Goal: Complete Application Form: Complete application form

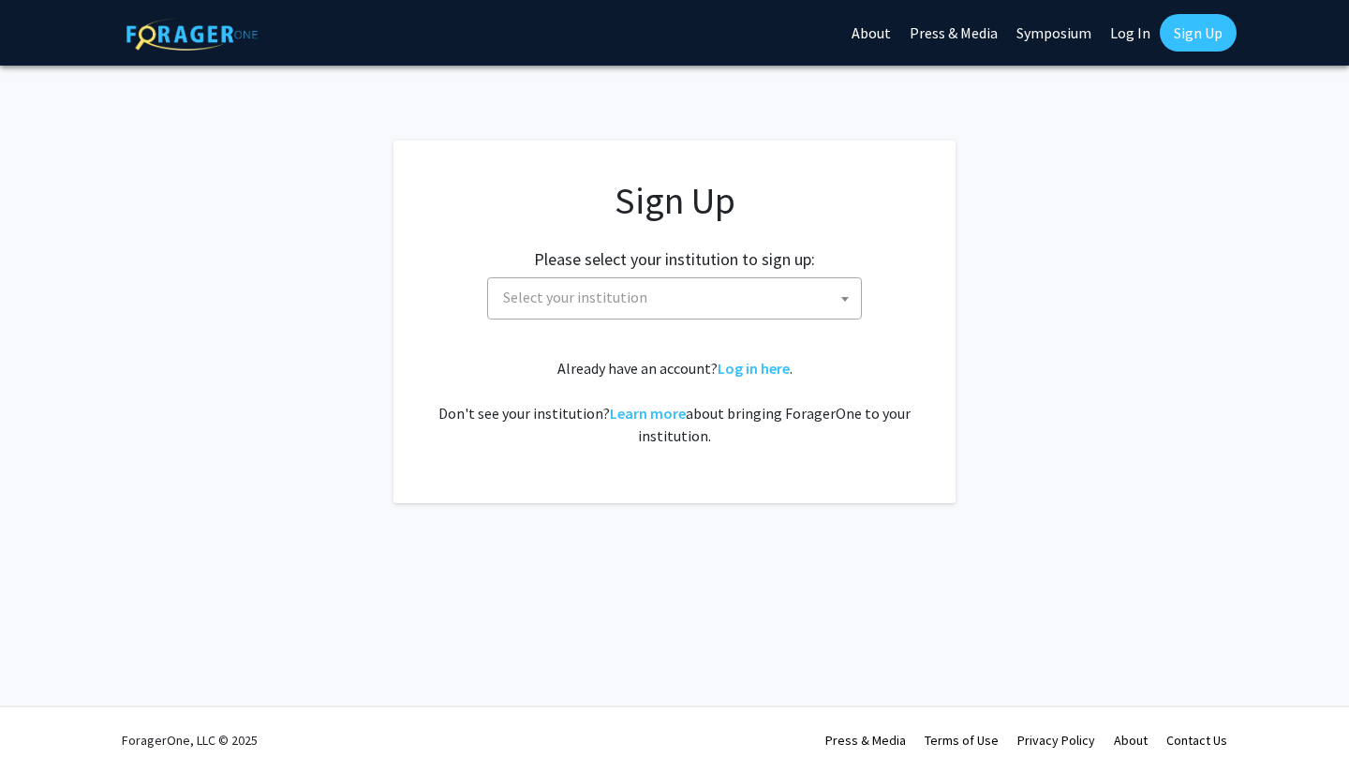
click at [676, 302] on span "Select your institution" at bounding box center [678, 297] width 365 height 38
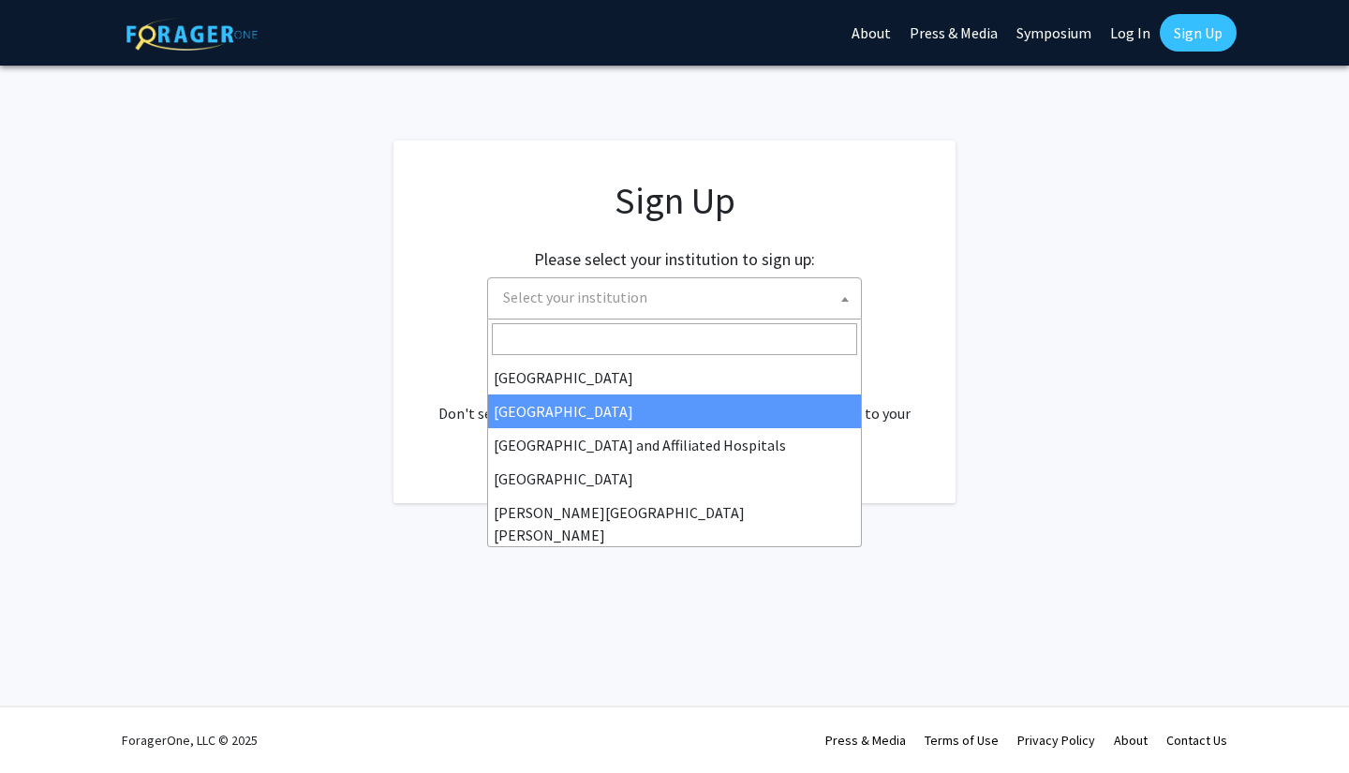
scroll to position [261, 0]
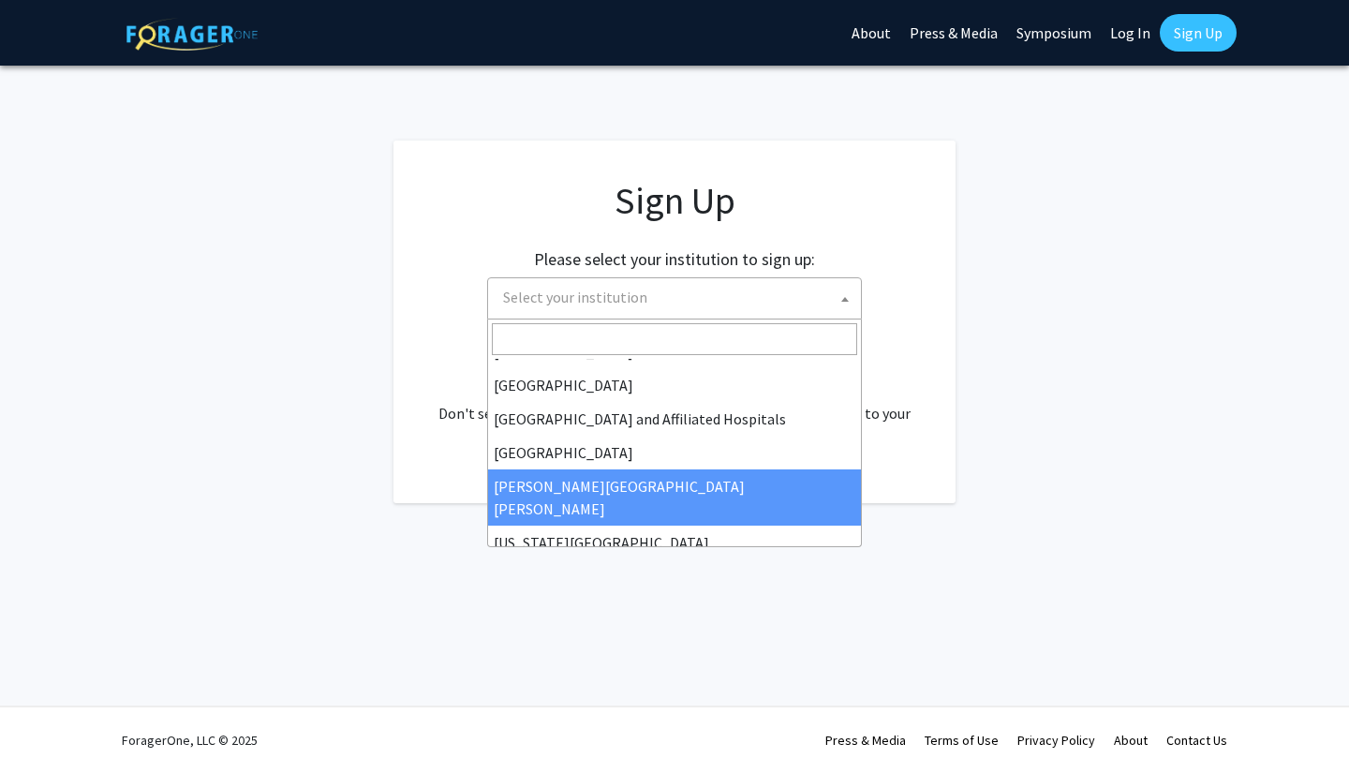
select select "1"
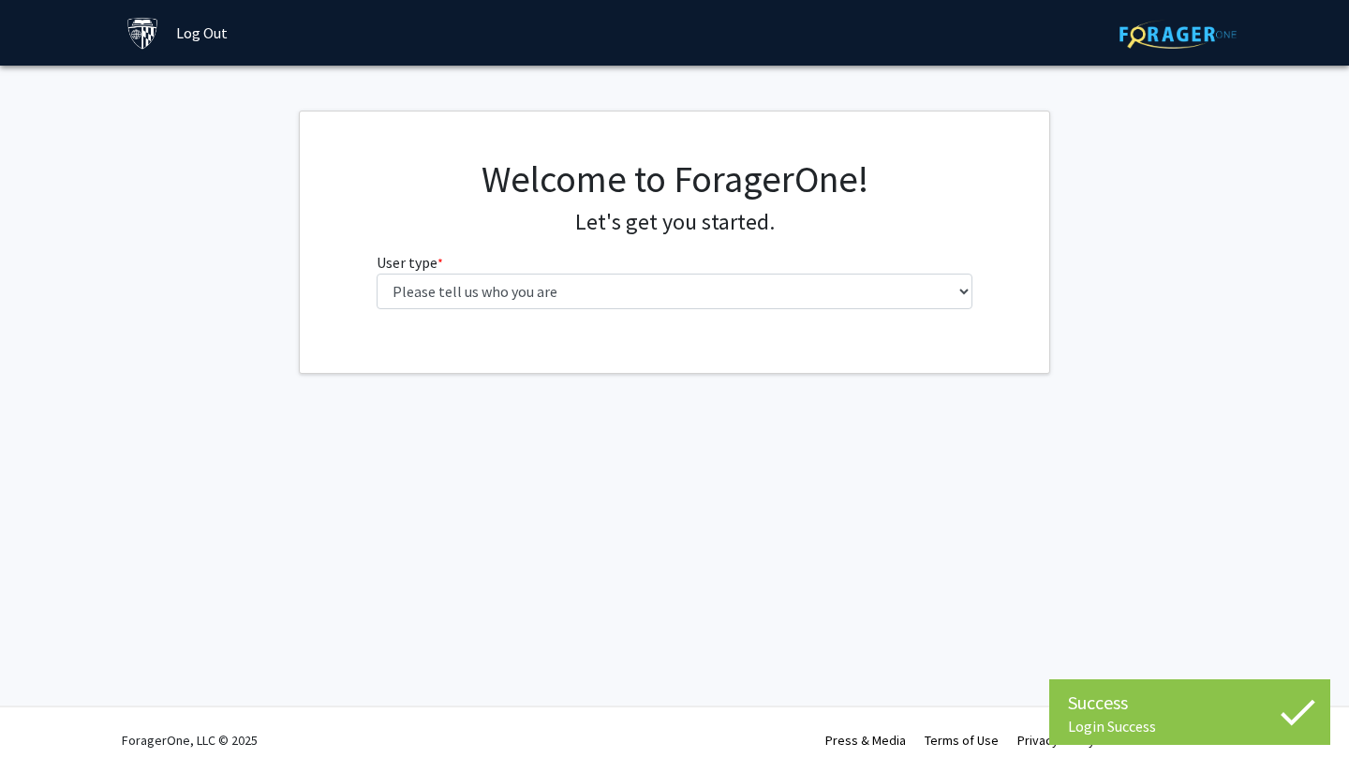
click at [563, 270] on fg-select "User type * required Please tell us who you are Undergraduate Student Master's …" at bounding box center [675, 280] width 597 height 58
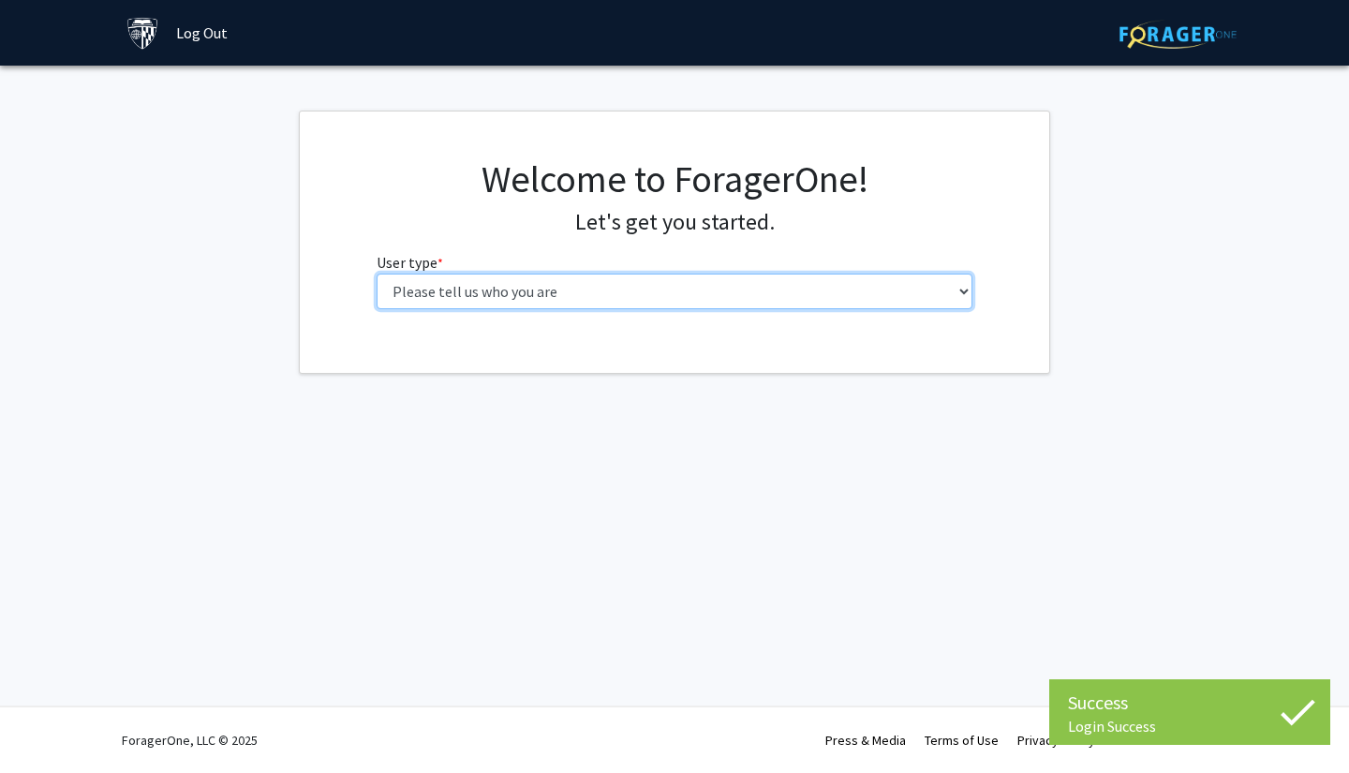
click at [555, 282] on select "Please tell us who you are Undergraduate Student Master's Student Doctoral Cand…" at bounding box center [675, 292] width 597 height 36
select select "2: masters"
click at [377, 274] on select "Please tell us who you are Undergraduate Student Master's Student Doctoral Cand…" at bounding box center [675, 292] width 597 height 36
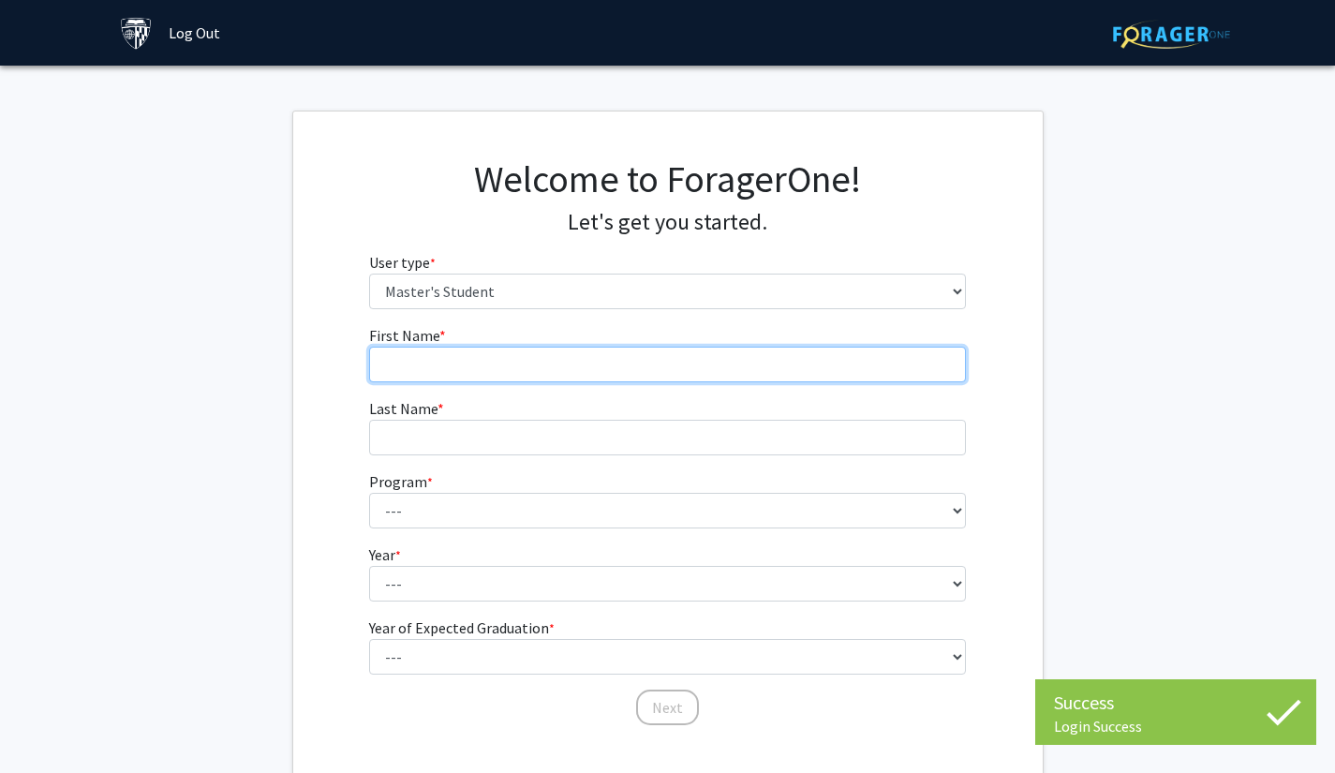
click at [523, 363] on input "First Name * required" at bounding box center [667, 365] width 597 height 36
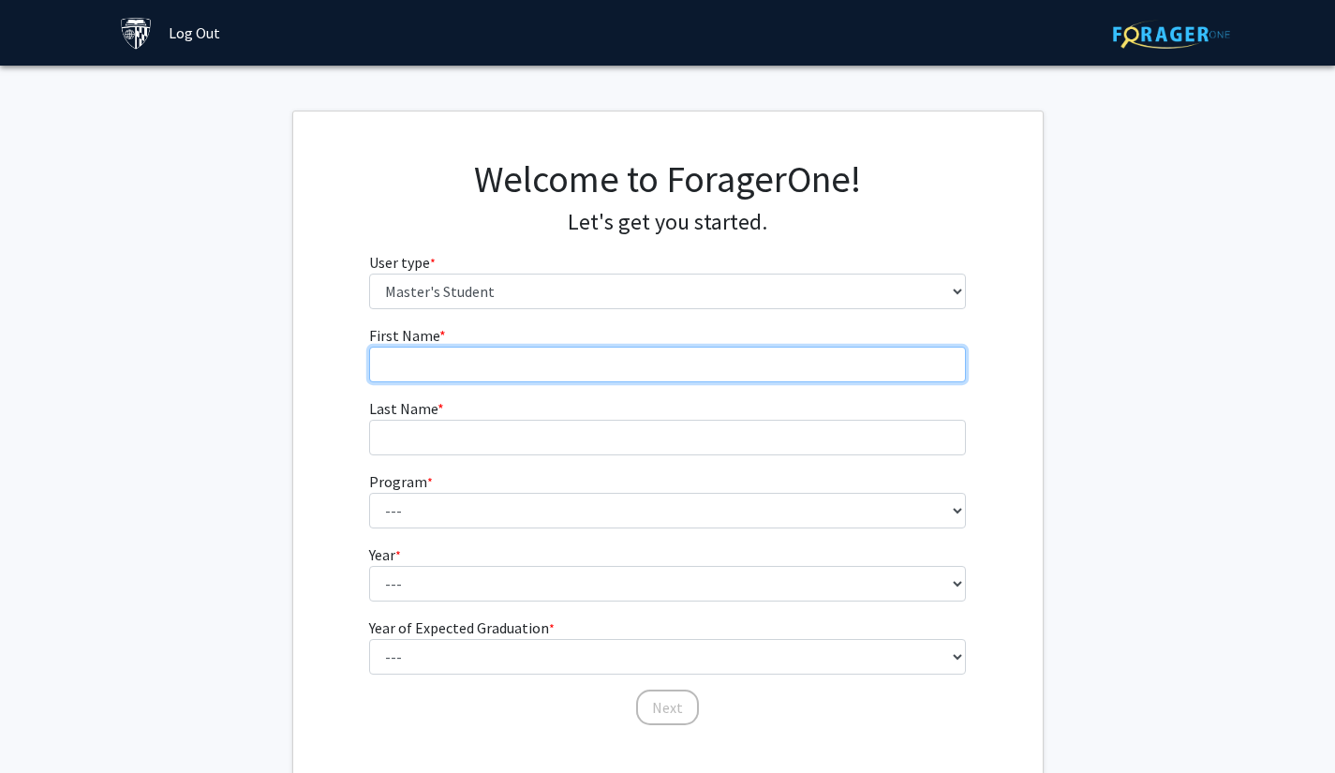
type input "[PERSON_NAME]"
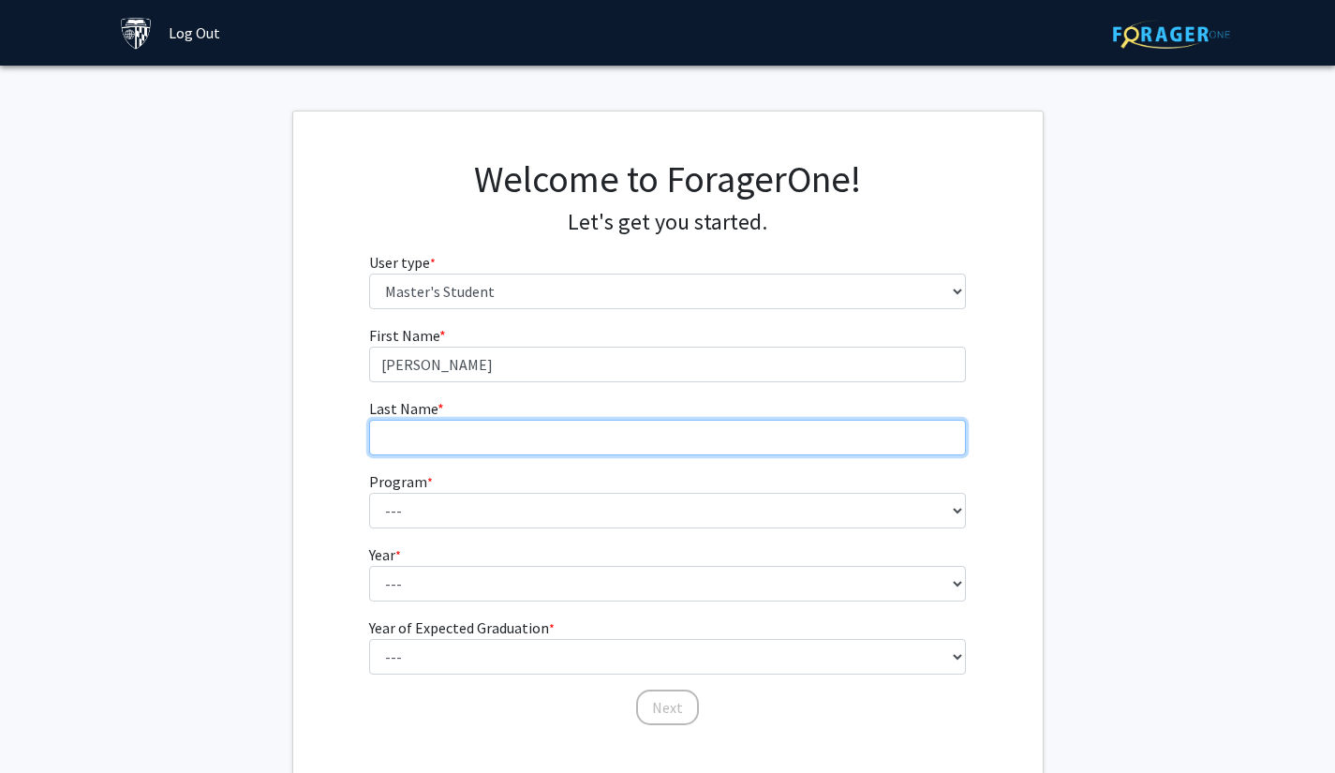
type input "[PERSON_NAME]"
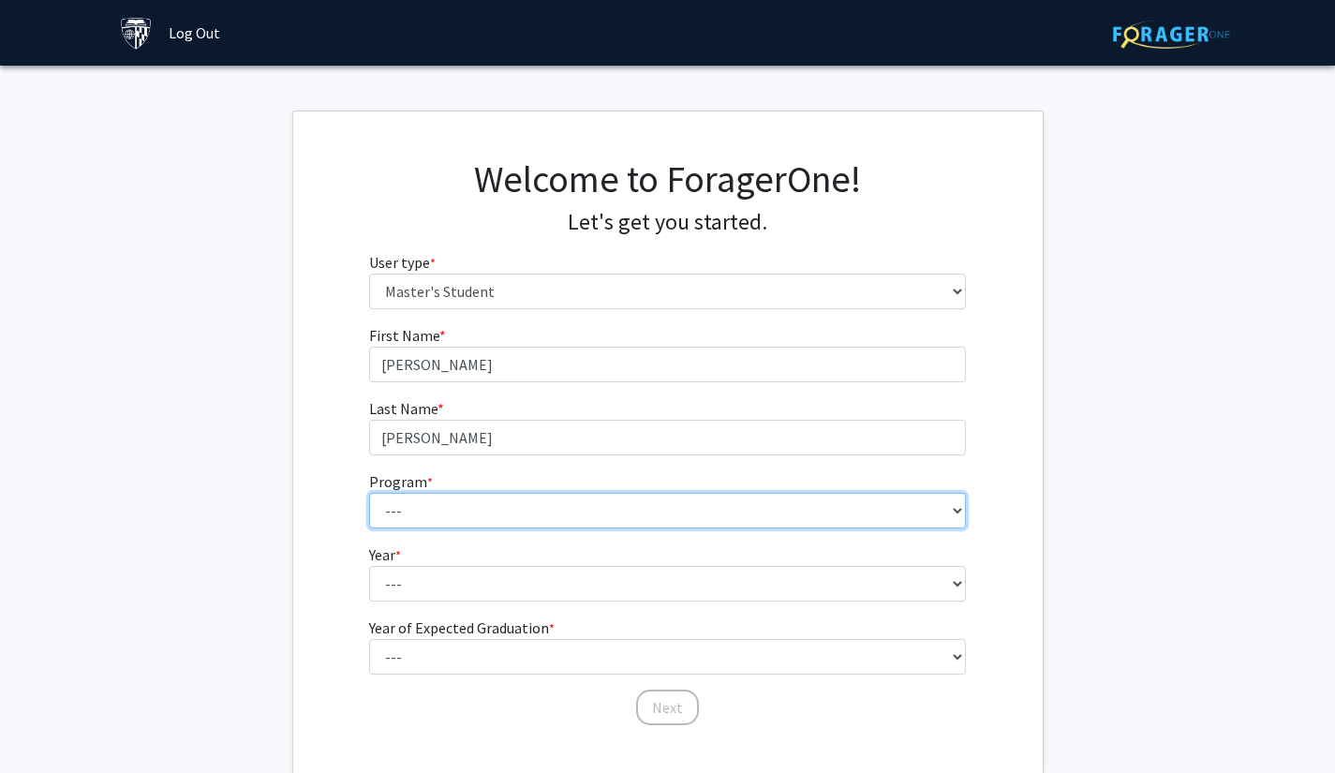
click at [461, 499] on select "--- Anatomy Education Applied and Computational Mathematics Applied Biomedical …" at bounding box center [667, 511] width 597 height 36
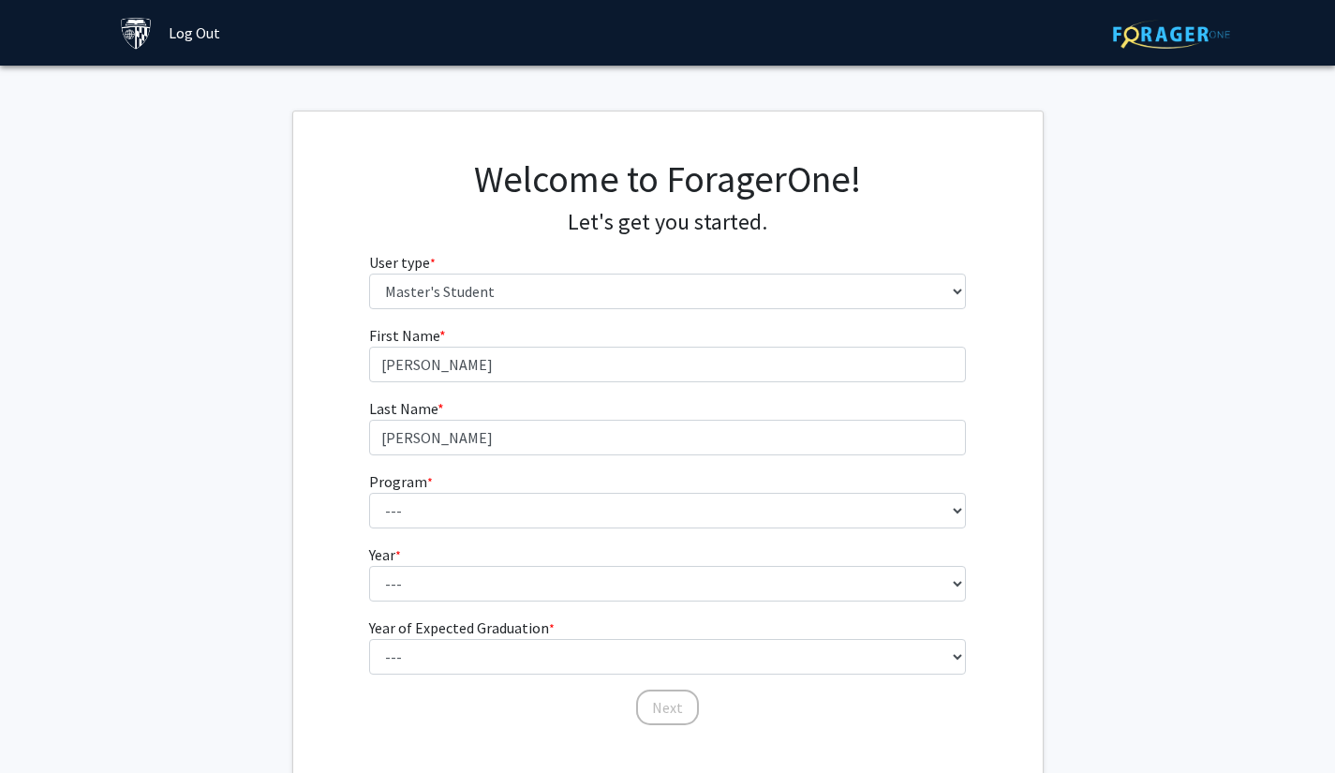
click at [340, 485] on div "First Name * required [PERSON_NAME] Last Name * required [PERSON_NAME] Program …" at bounding box center [668, 525] width 750 height 403
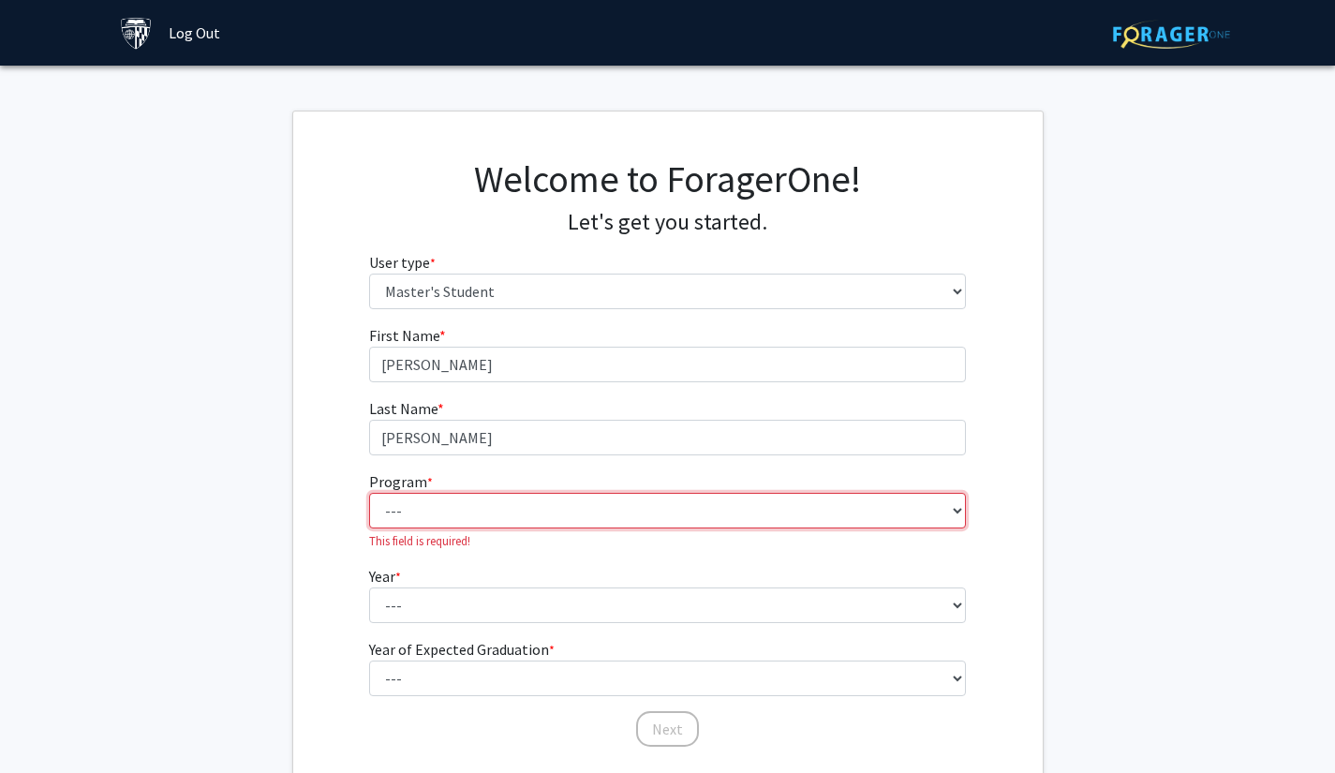
click at [410, 517] on select "--- Anatomy Education Applied and Computational Mathematics Applied Biomedical …" at bounding box center [667, 511] width 597 height 36
click at [369, 493] on select "--- Anatomy Education Applied and Computational Mathematics Applied Biomedical …" at bounding box center [667, 511] width 597 height 36
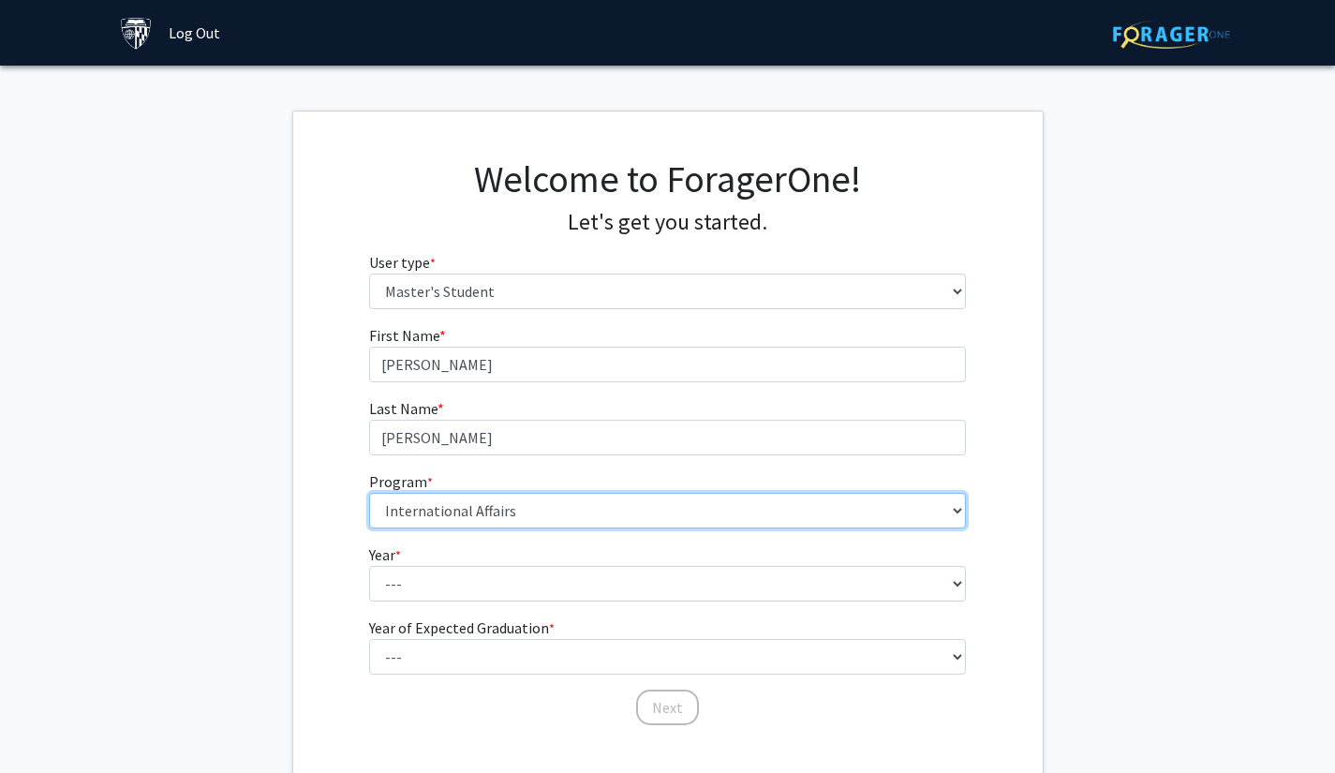
scroll to position [112, 0]
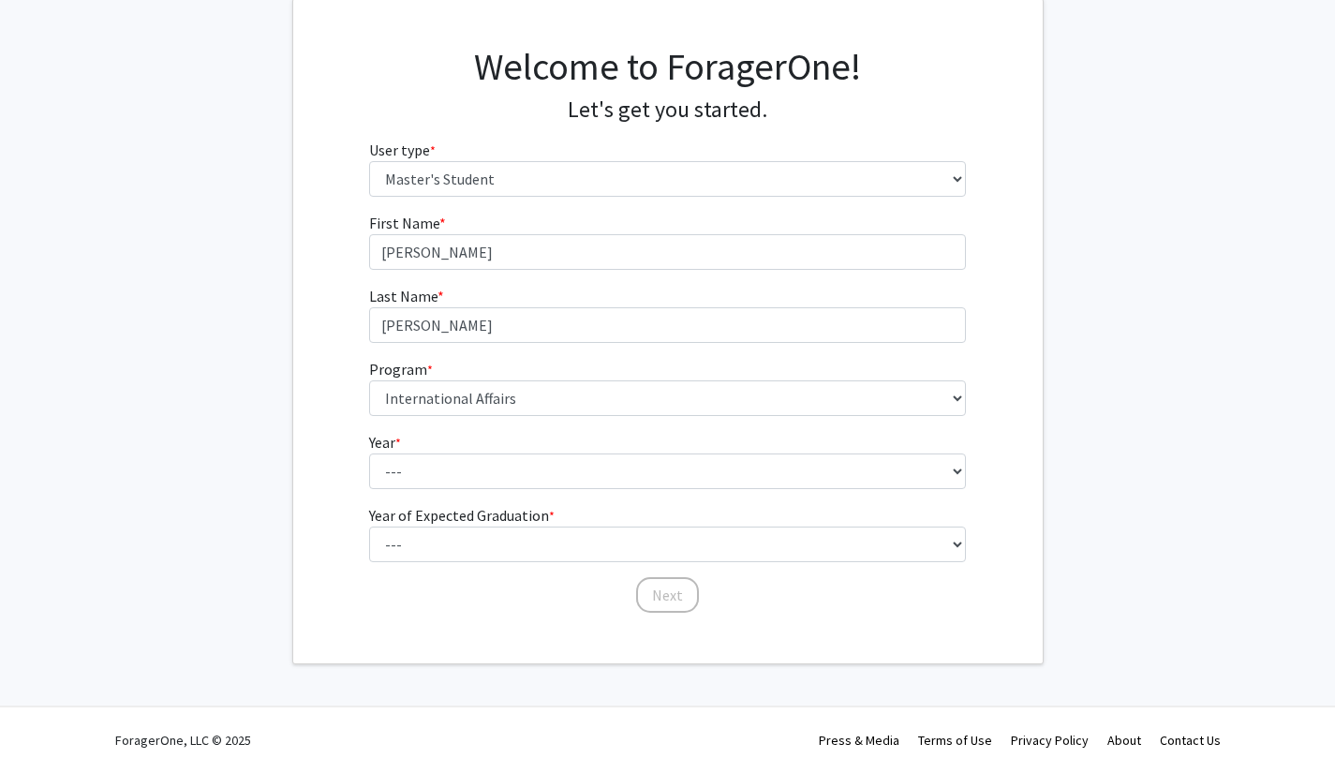
click at [467, 449] on fg-select "Year * required --- First Year Second Year" at bounding box center [667, 460] width 597 height 58
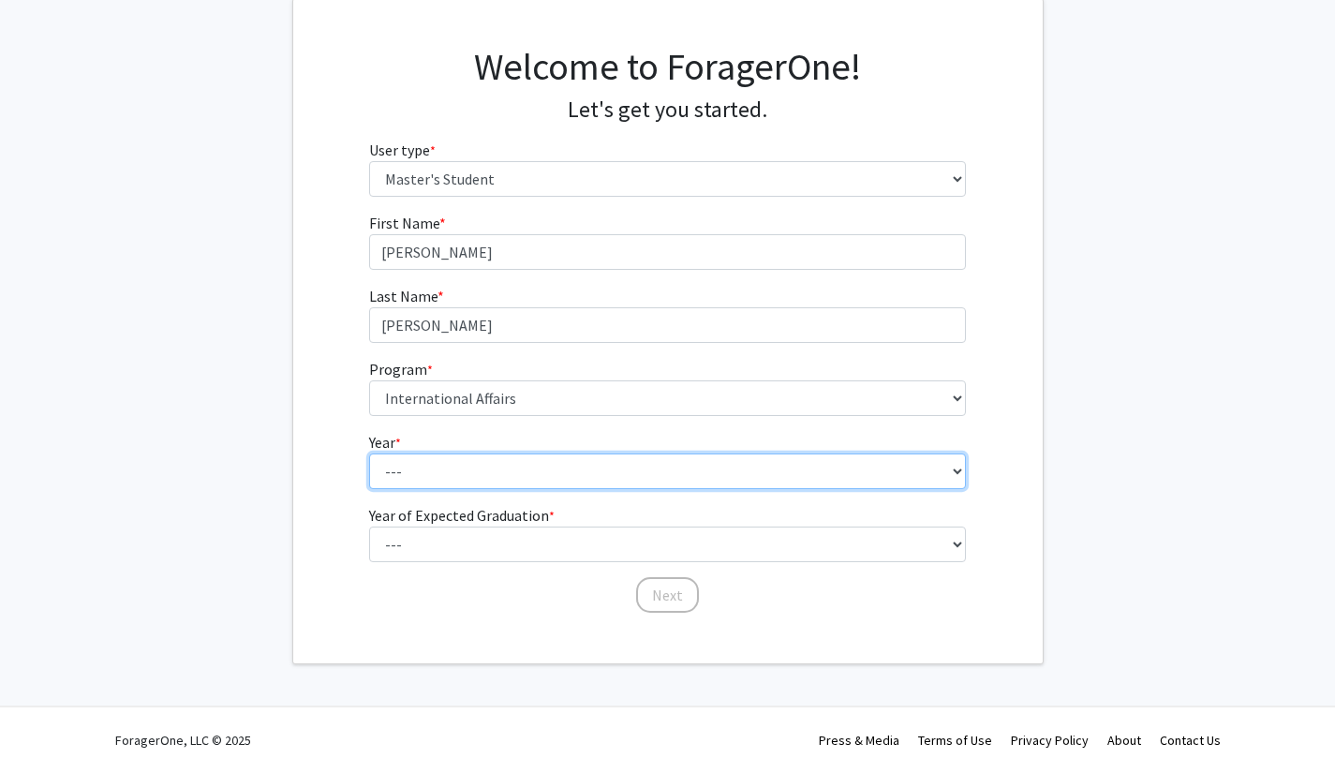
click at [445, 471] on select "--- First Year Second Year" at bounding box center [667, 472] width 597 height 36
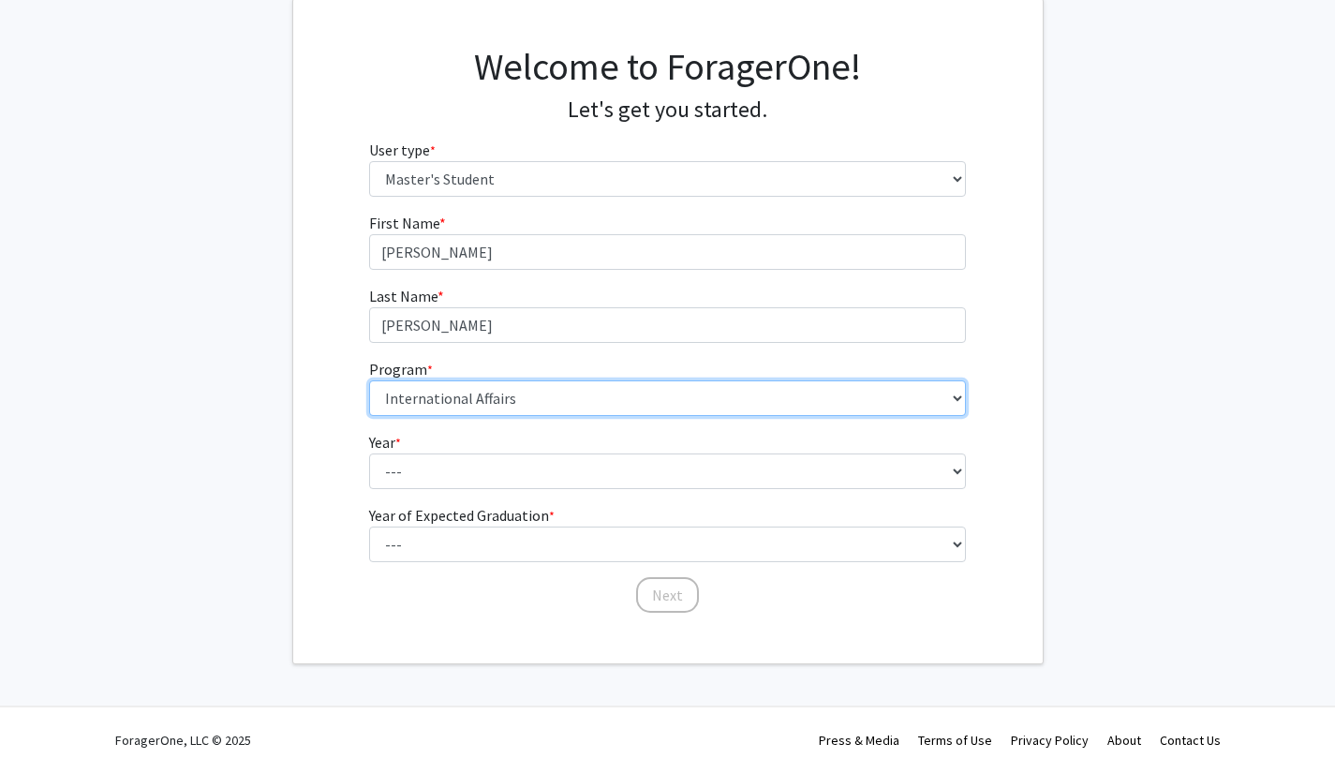
click at [437, 396] on select "--- Anatomy Education Applied and Computational Mathematics Applied Biomedical …" at bounding box center [667, 398] width 597 height 36
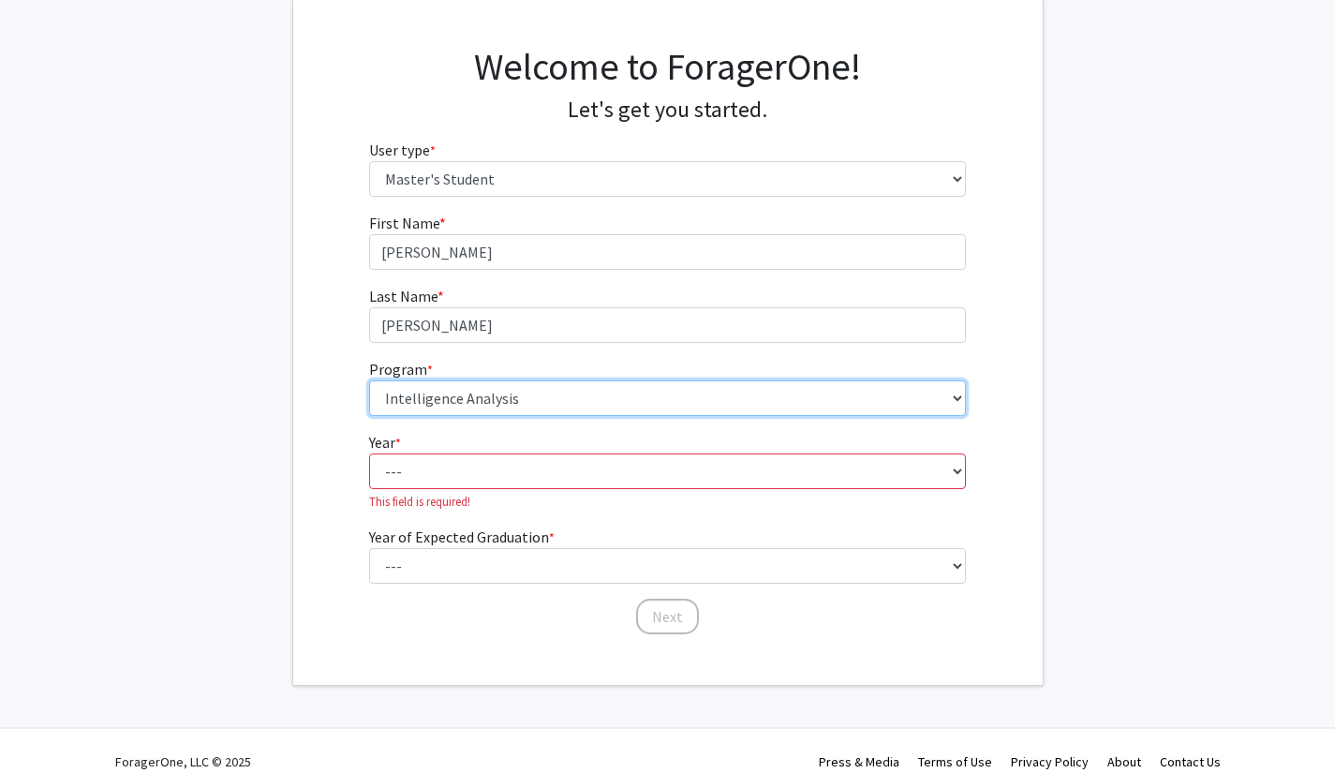
click at [369, 380] on select "--- Anatomy Education Applied and Computational Mathematics Applied Biomedical …" at bounding box center [667, 398] width 597 height 36
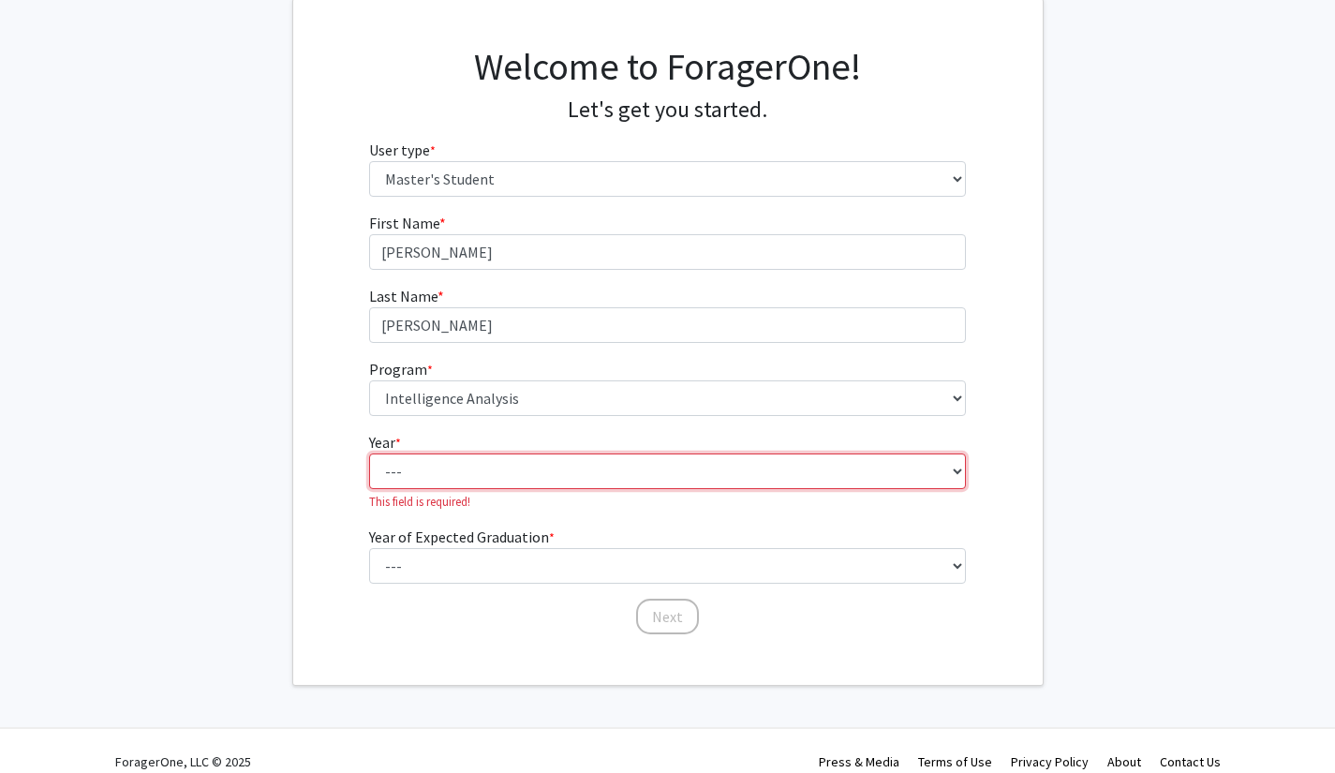
click at [452, 468] on select "--- First Year Second Year" at bounding box center [667, 472] width 597 height 36
click at [453, 417] on form "First Name * required [PERSON_NAME] Last Name * required [PERSON_NAME] Program …" at bounding box center [667, 415] width 597 height 406
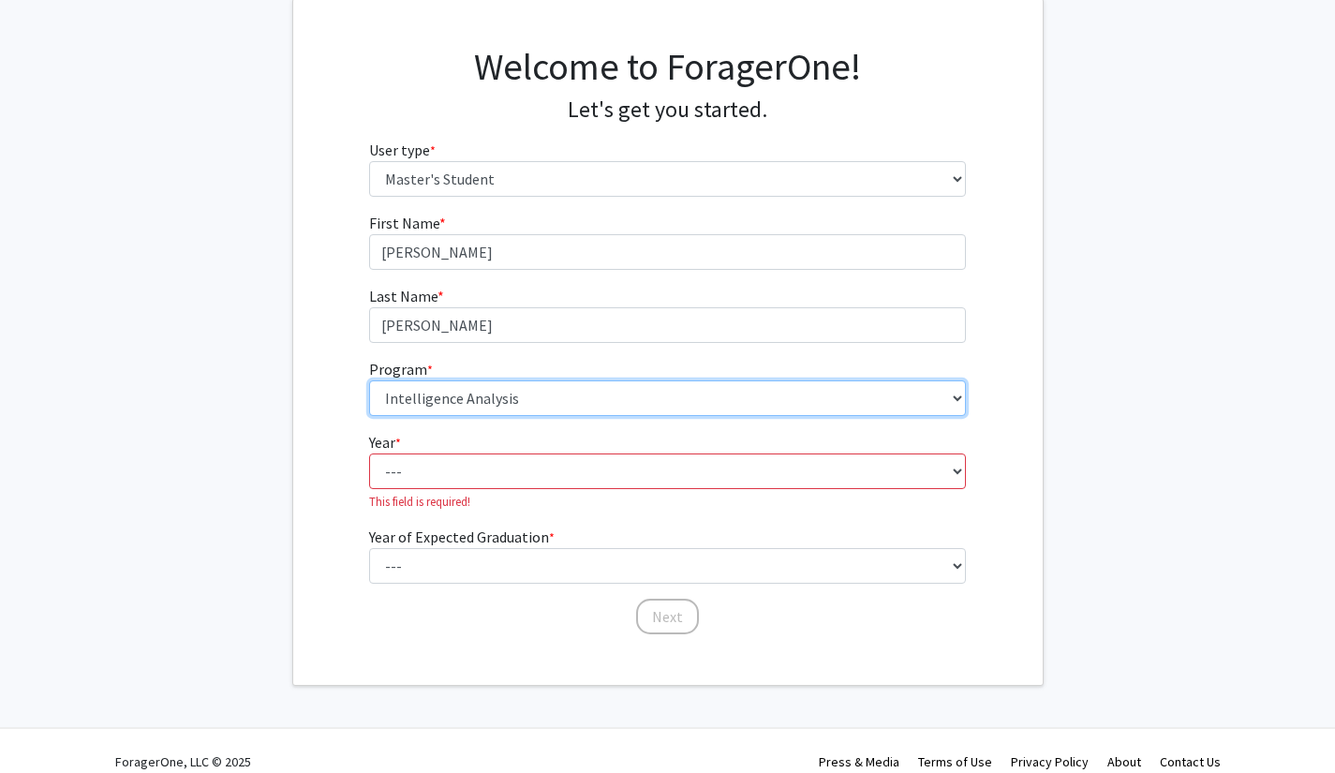
click at [454, 394] on select "--- Anatomy Education Applied and Computational Mathematics Applied Biomedical …" at bounding box center [667, 398] width 597 height 36
click at [369, 380] on select "--- Anatomy Education Applied and Computational Mathematics Applied Biomedical …" at bounding box center [667, 398] width 597 height 36
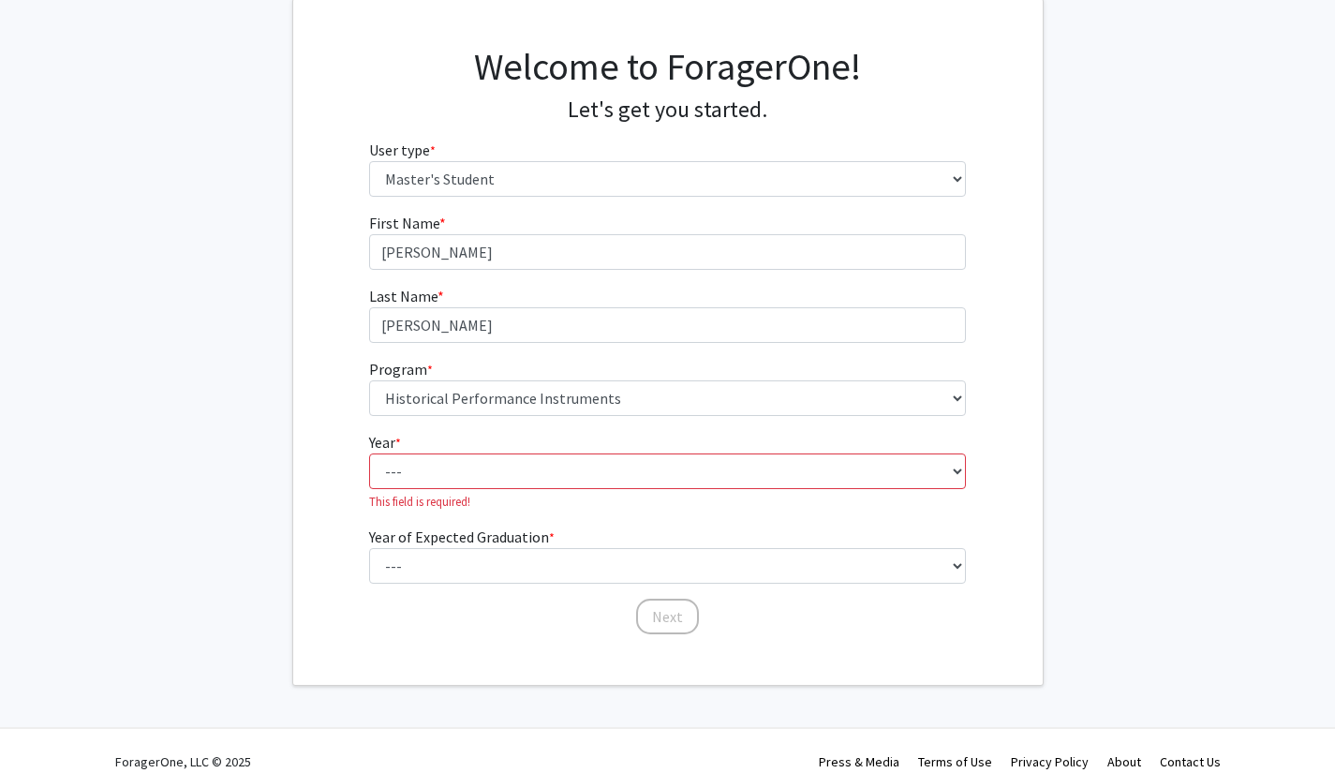
click at [439, 489] on fg-select "Year * required --- First Year Second Year This field is required!" at bounding box center [667, 471] width 597 height 80
click at [446, 482] on select "--- First Year Second Year" at bounding box center [667, 472] width 597 height 36
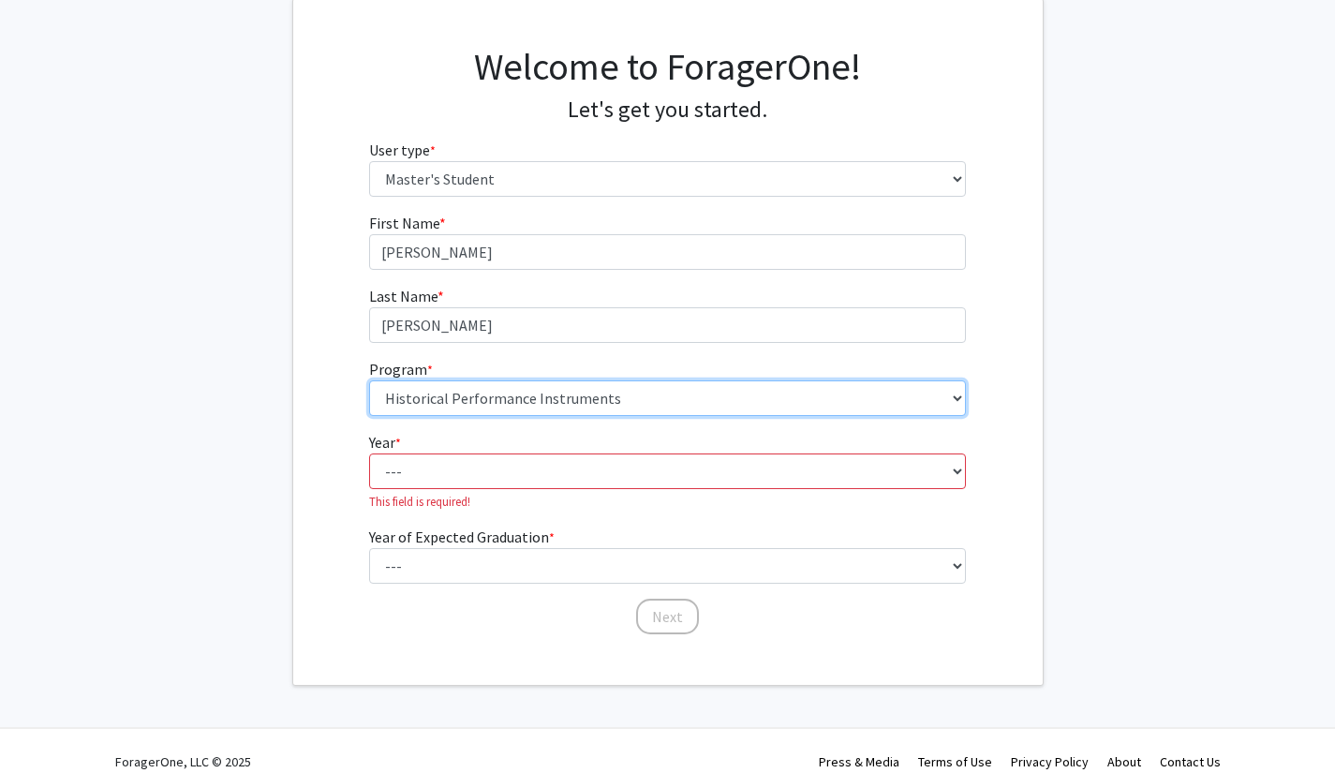
click at [481, 382] on select "--- Anatomy Education Applied and Computational Mathematics Applied Biomedical …" at bounding box center [667, 398] width 597 height 36
select select "96: 81"
click at [369, 380] on select "--- Anatomy Education Applied and Computational Mathematics Applied Biomedical …" at bounding box center [667, 398] width 597 height 36
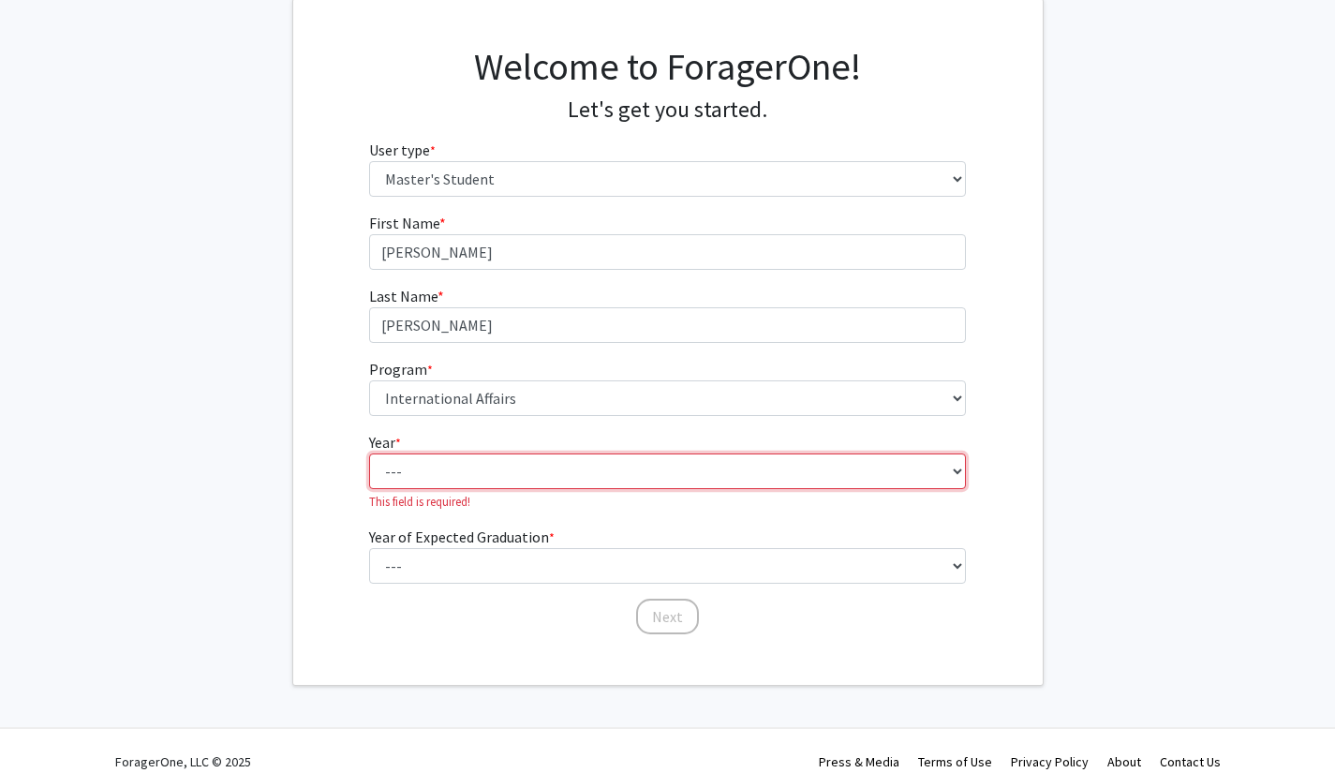
click at [473, 456] on select "--- First Year Second Year" at bounding box center [667, 472] width 597 height 36
select select "1: first_year"
click at [369, 454] on select "--- First Year Second Year" at bounding box center [667, 472] width 597 height 36
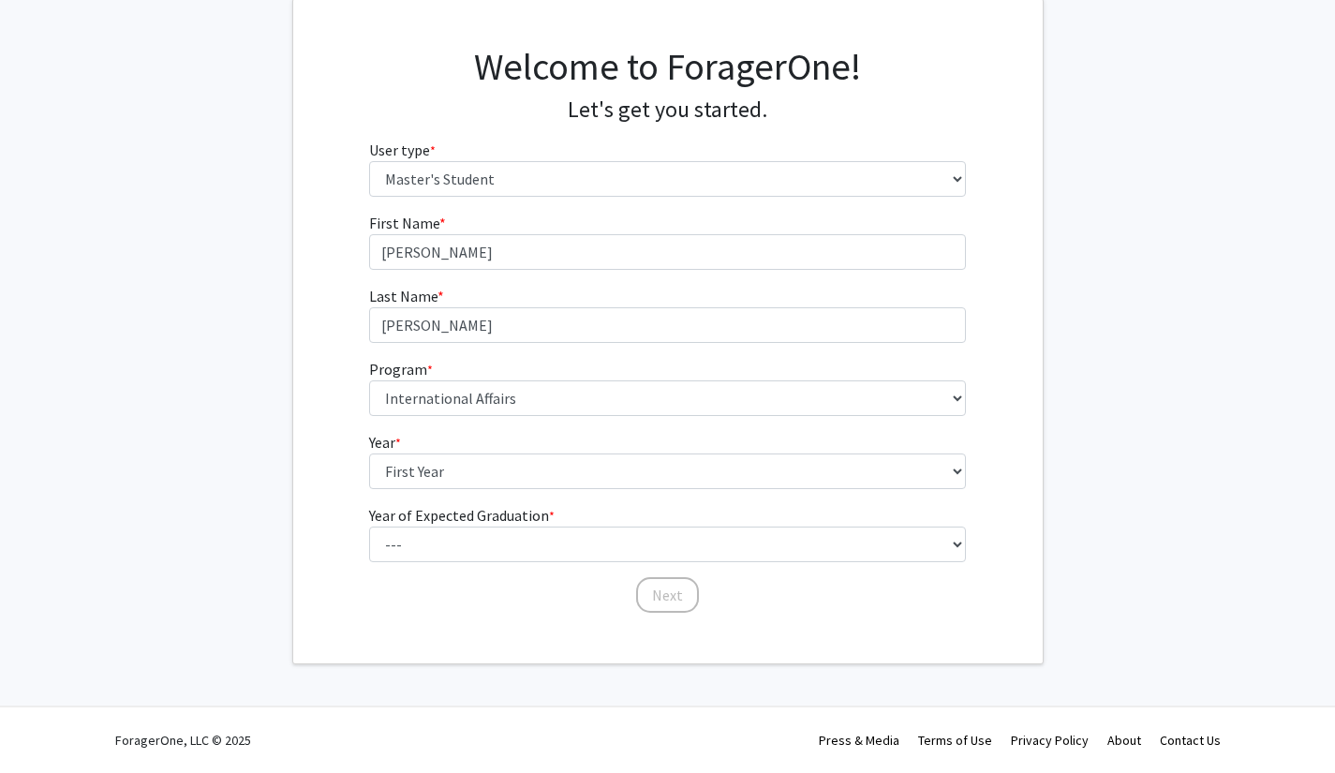
click at [483, 569] on form "First Name * required [PERSON_NAME] Last Name * required [PERSON_NAME] Program …" at bounding box center [667, 404] width 597 height 384
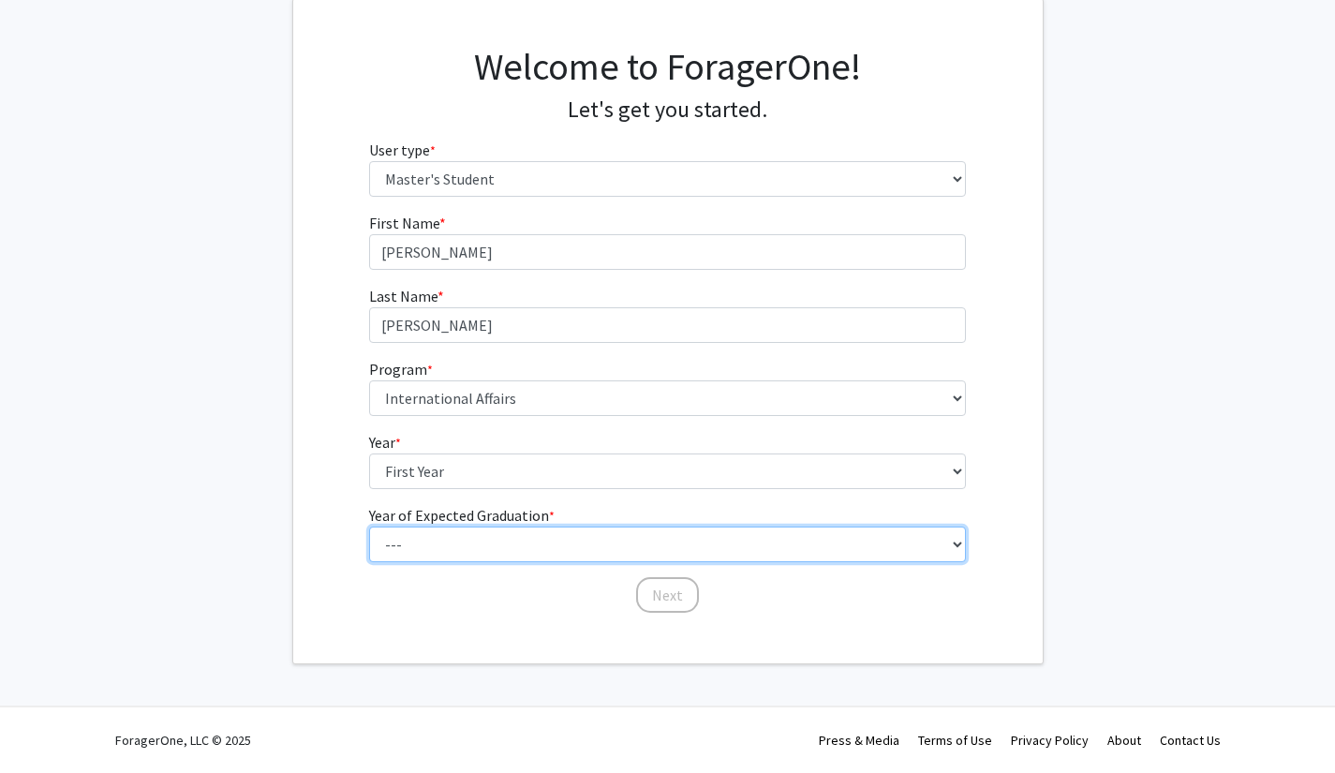
click at [491, 553] on select "--- 2025 2026 2027 2028 2029 2030 2031 2032 2033 2034" at bounding box center [667, 545] width 597 height 36
select select "2: 2026"
click at [369, 527] on select "--- 2025 2026 2027 2028 2029 2030 2031 2032 2033 2034" at bounding box center [667, 545] width 597 height 36
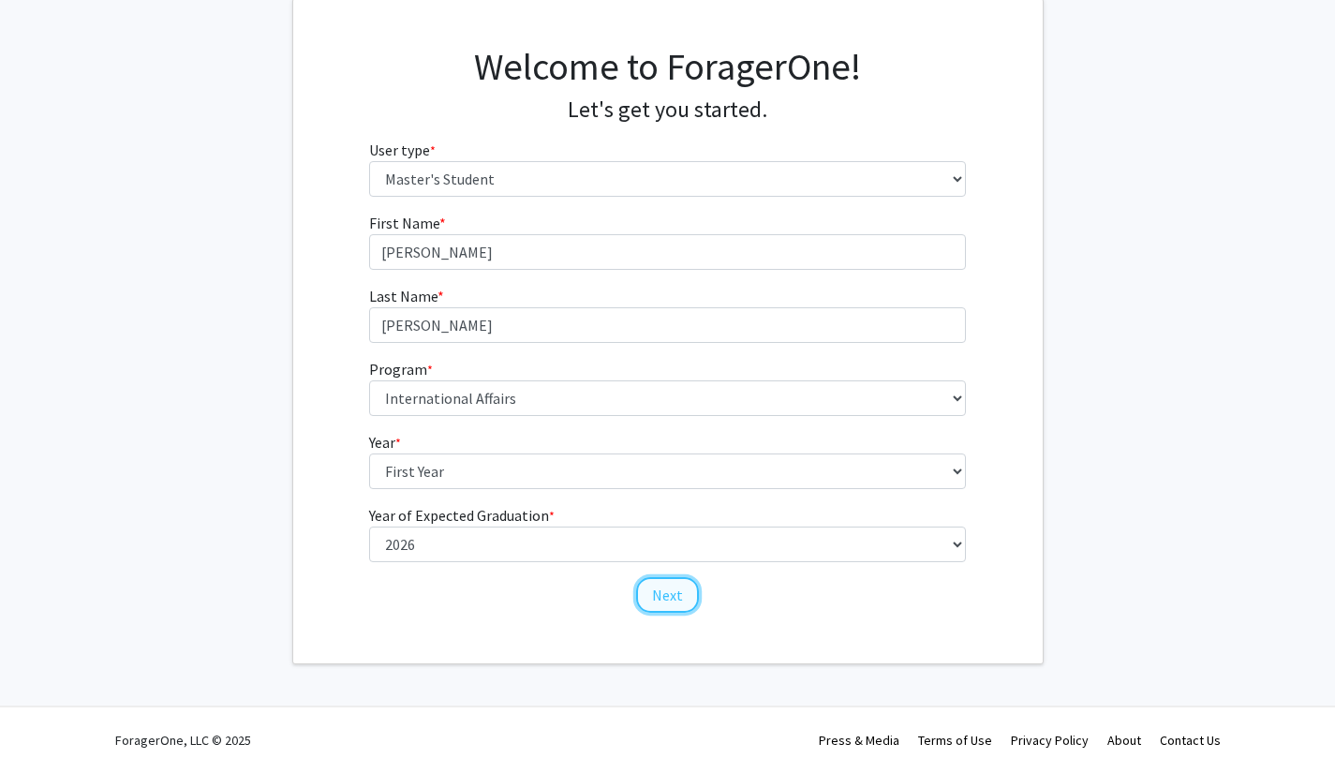
click at [655, 600] on button "Next" at bounding box center [667, 595] width 63 height 36
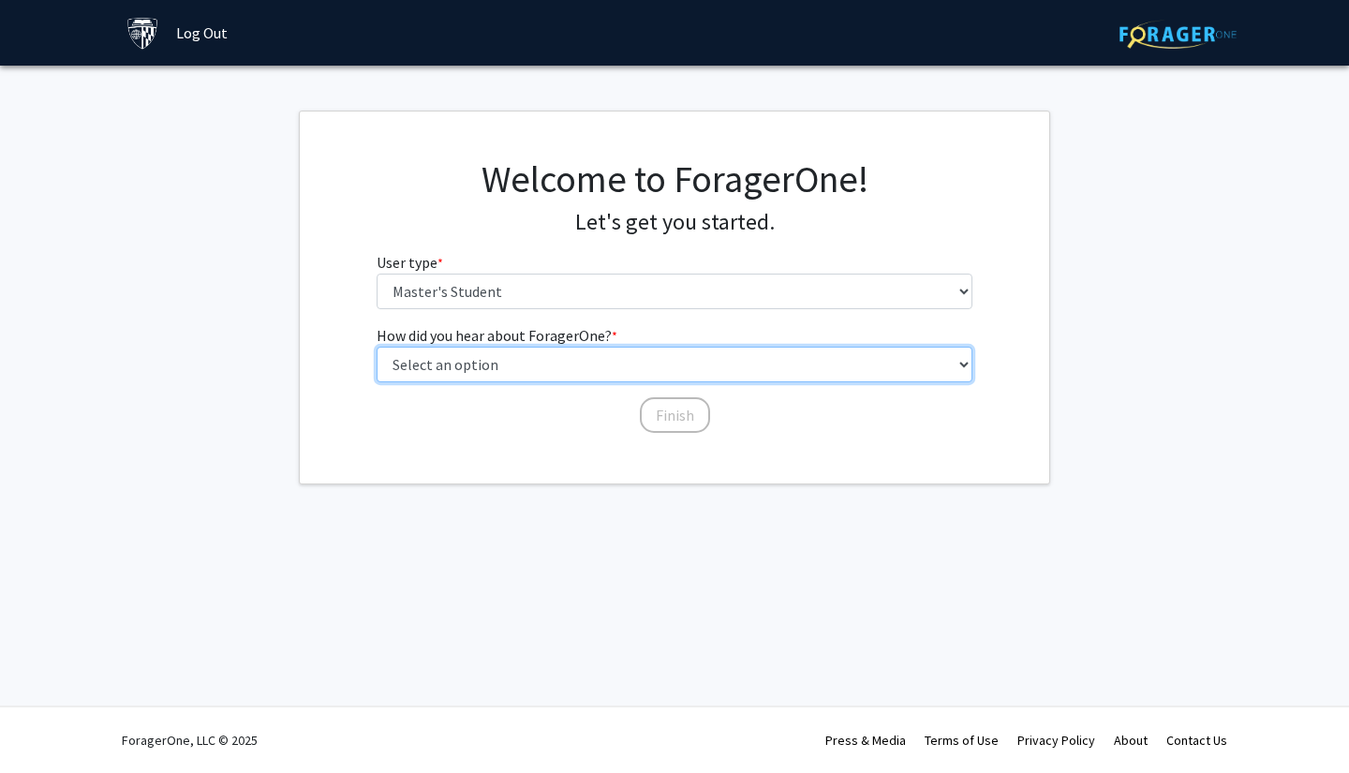
click at [538, 381] on select "Select an option Peer/student recommendation Faculty/staff recommendation Unive…" at bounding box center [675, 365] width 597 height 36
select select "3: university_website"
click at [377, 347] on select "Select an option Peer/student recommendation Faculty/staff recommendation Unive…" at bounding box center [675, 365] width 597 height 36
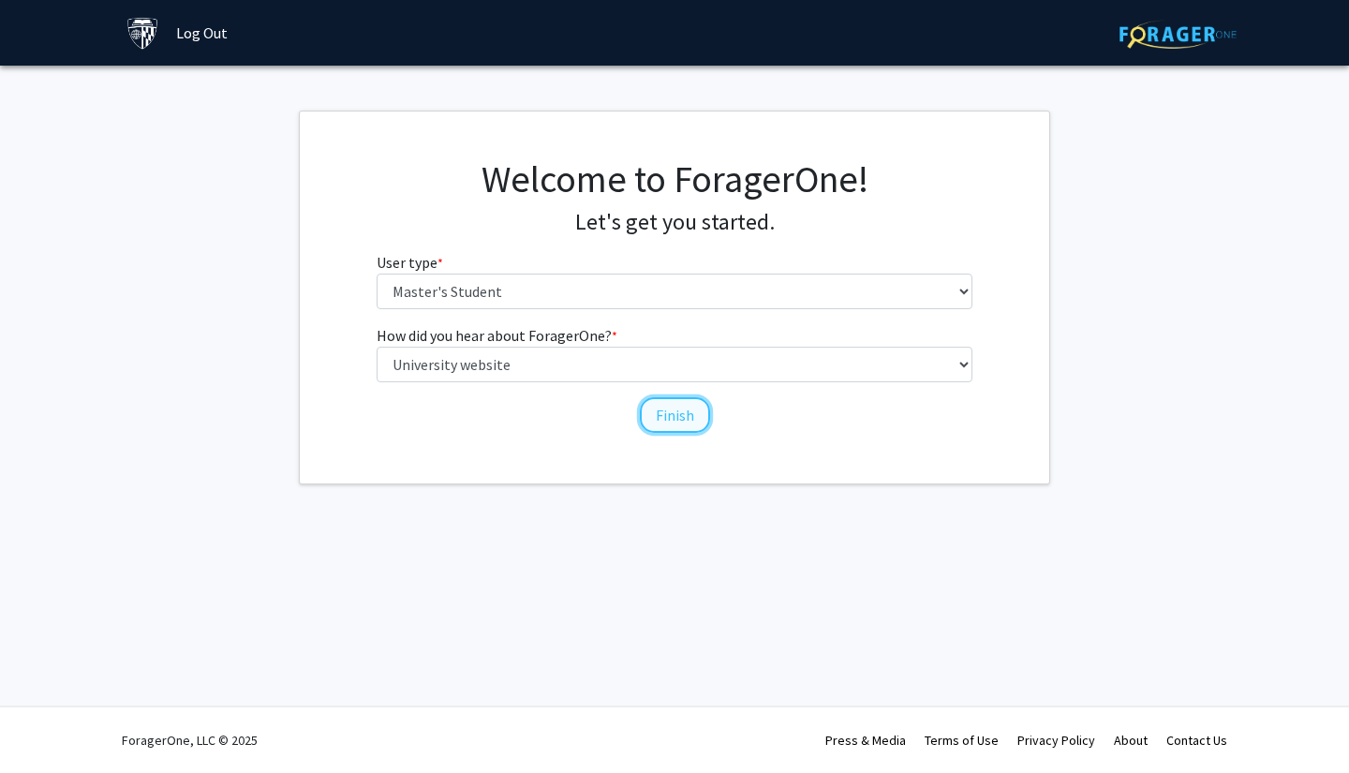
click at [675, 429] on button "Finish" at bounding box center [675, 415] width 70 height 36
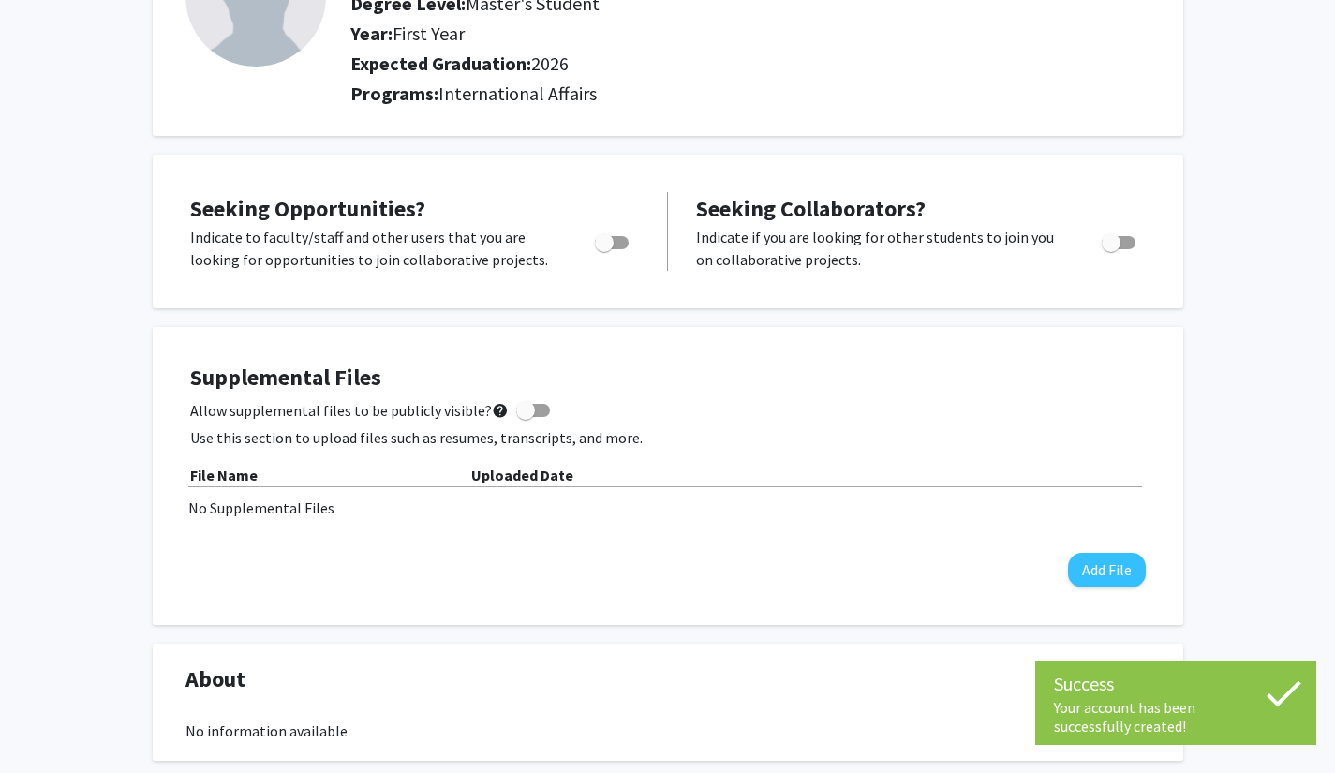
scroll to position [199, 0]
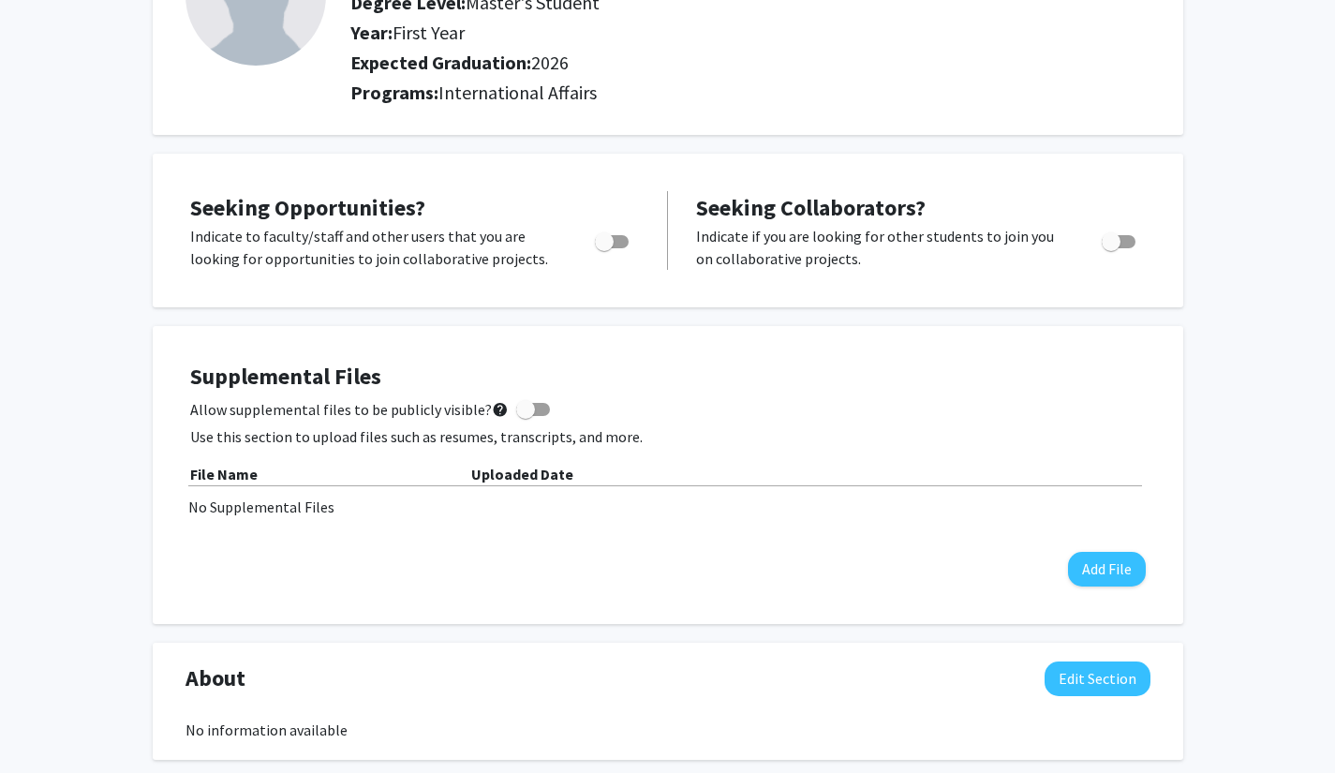
click at [604, 249] on span "Toggle" at bounding box center [604, 241] width 19 height 19
click at [604, 249] on input "Are you actively seeking opportunities?" at bounding box center [603, 248] width 1 height 1
checkbox input "true"
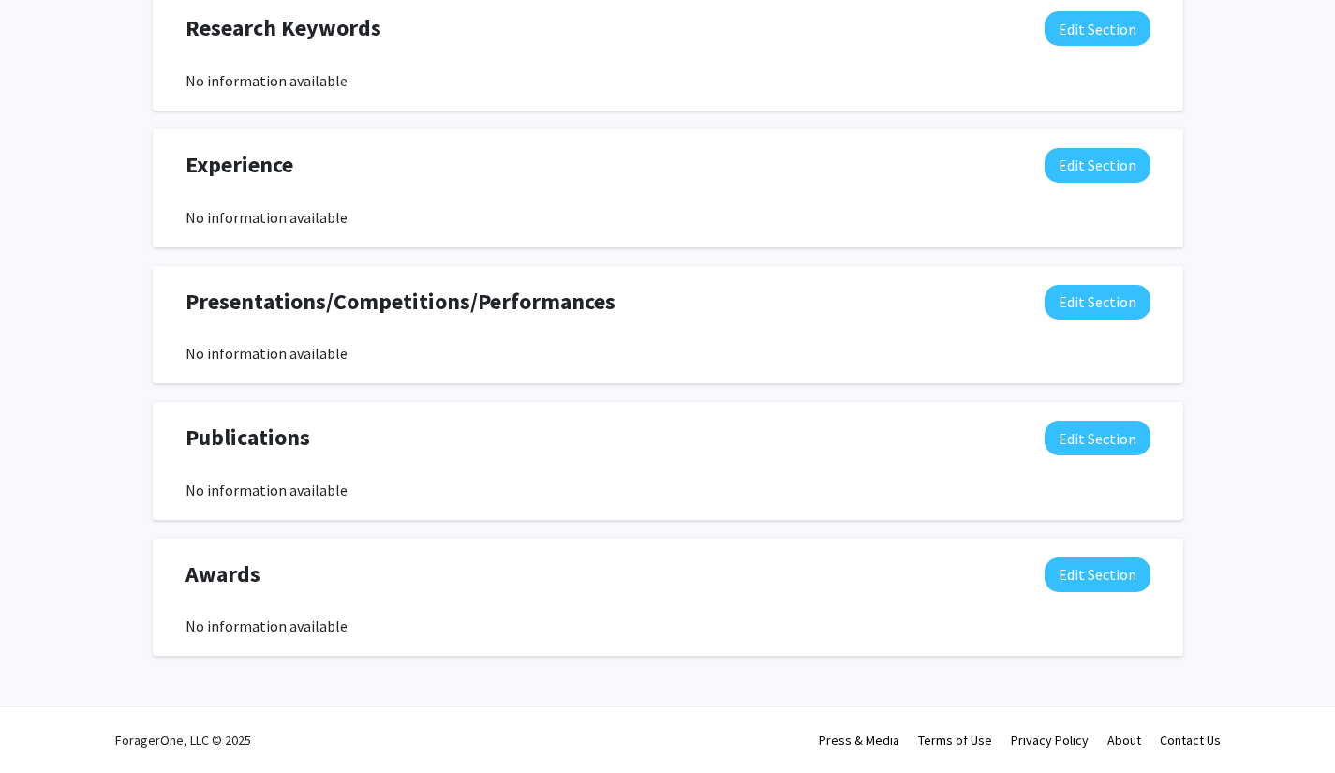
scroll to position [0, 0]
